Goal: Download file/media

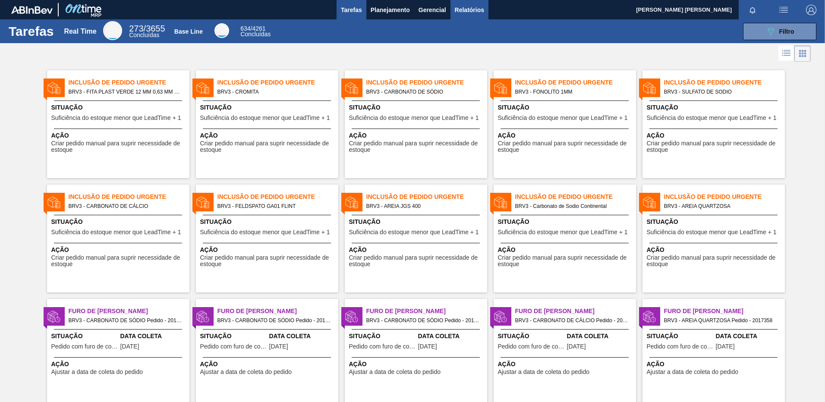
click at [476, 9] on span "Relatórios" at bounding box center [469, 10] width 29 height 10
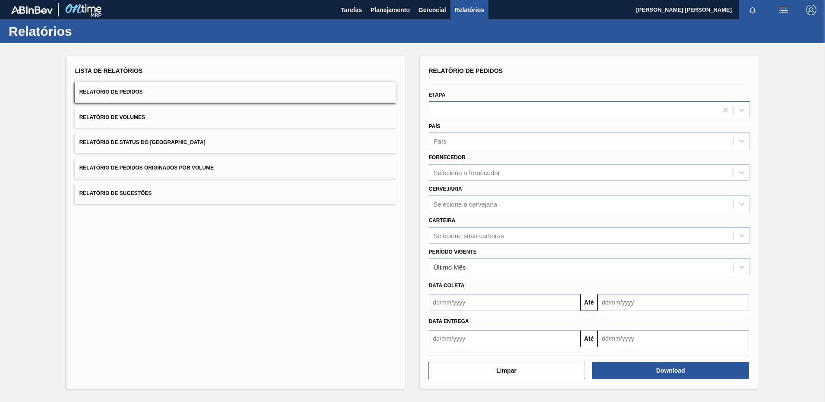
click at [504, 110] on div at bounding box center [574, 110] width 289 height 13
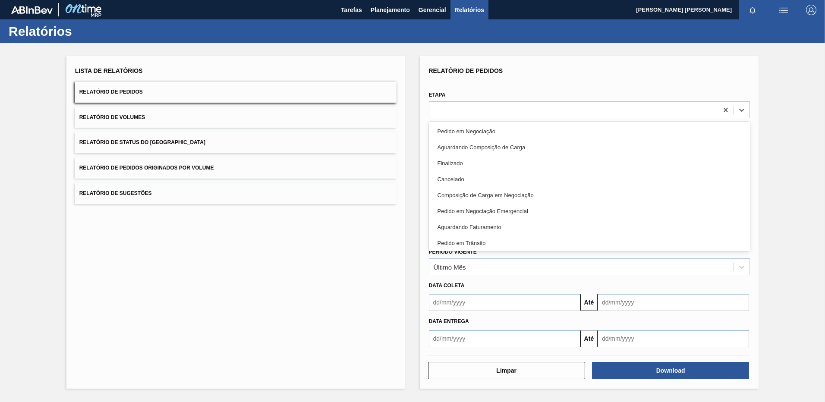
click at [503, 84] on div at bounding box center [590, 82] width 329 height 7
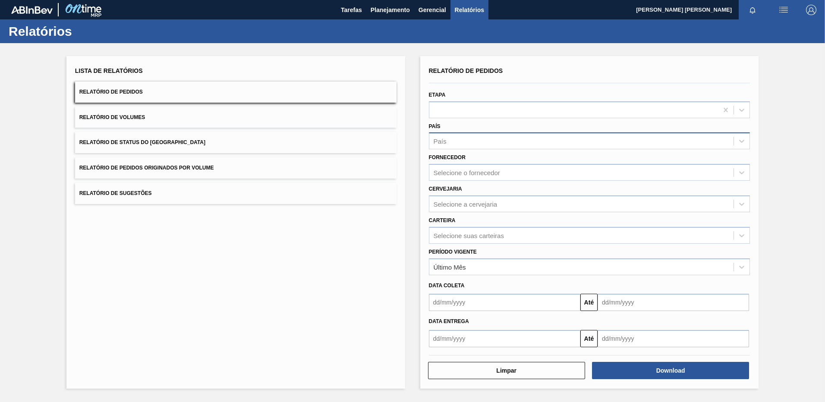
click at [452, 145] on div "País" at bounding box center [582, 141] width 305 height 13
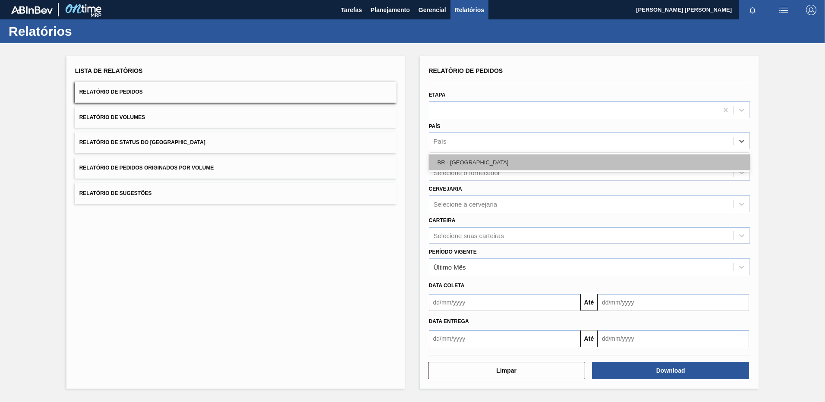
click at [448, 161] on div "BR - [GEOGRAPHIC_DATA]" at bounding box center [590, 163] width 322 height 16
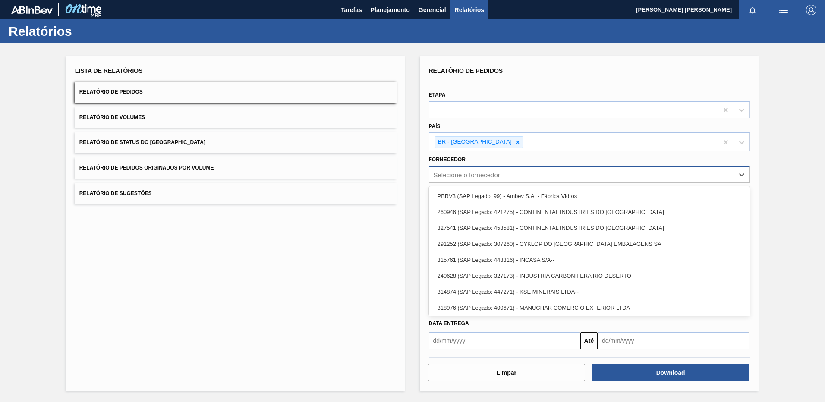
click at [448, 176] on div "Selecione o fornecedor" at bounding box center [467, 174] width 66 height 7
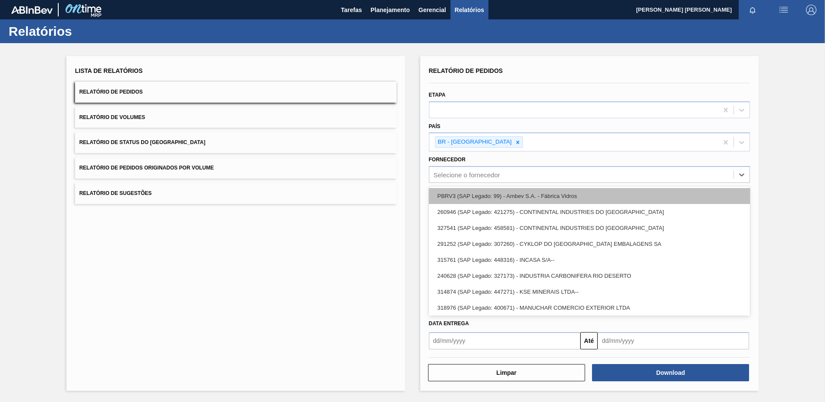
click at [462, 201] on div "PBRV3 (SAP Legado: 99) - Ambev S.A. - Fábrica Vidros" at bounding box center [590, 196] width 322 height 16
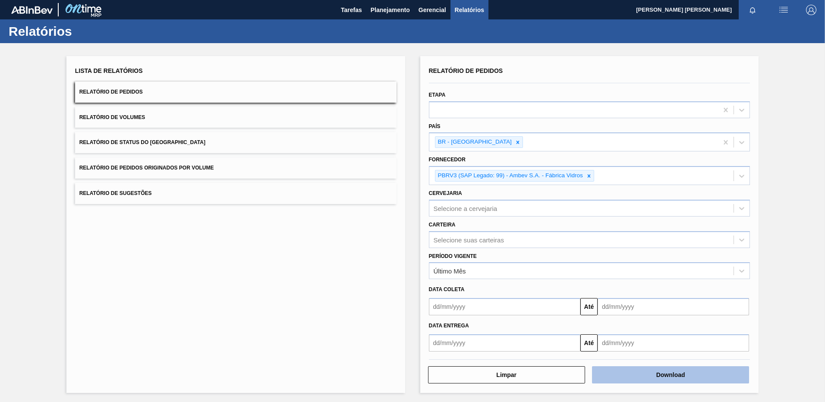
click at [642, 378] on button "Download" at bounding box center [670, 375] width 157 height 17
